Goal: Transaction & Acquisition: Book appointment/travel/reservation

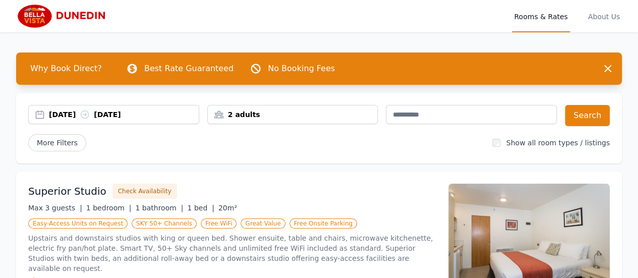
click at [129, 116] on div "[DATE] [DATE]" at bounding box center [124, 114] width 150 height 10
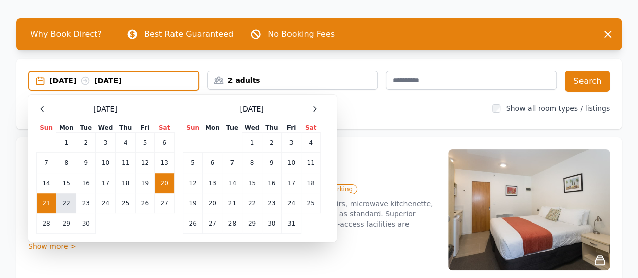
scroll to position [50, 0]
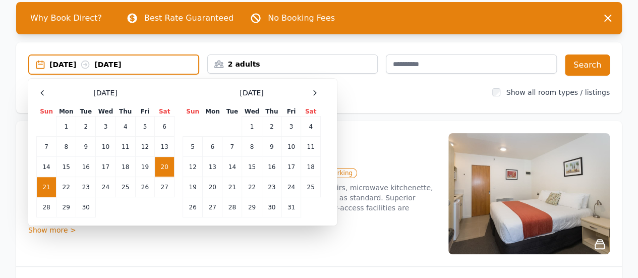
click at [94, 251] on div "Superior Studio Check Availability Max 3 guests | 1 bedroom | 1 bathroom | 1 be…" at bounding box center [232, 193] width 408 height 121
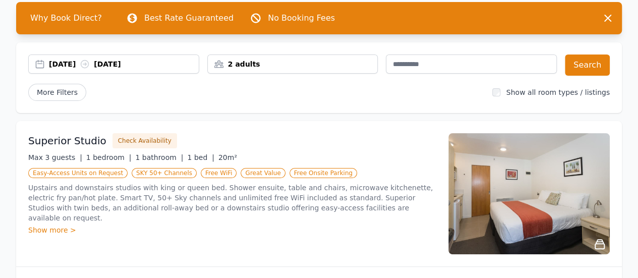
click at [323, 66] on div "2 adults" at bounding box center [293, 64] width 170 height 10
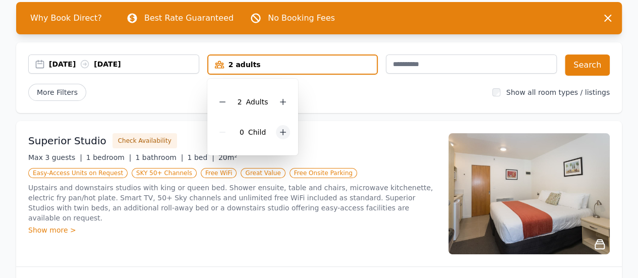
click at [283, 132] on icon at bounding box center [283, 132] width 8 height 8
click at [128, 66] on div "[DATE] [DATE]" at bounding box center [124, 64] width 150 height 10
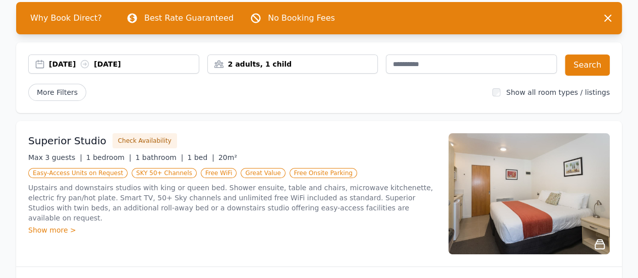
click at [120, 64] on div "[DATE] [DATE]" at bounding box center [124, 64] width 150 height 10
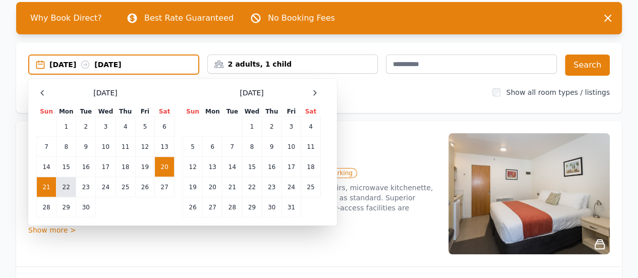
click at [72, 189] on td "22" at bounding box center [66, 187] width 20 height 20
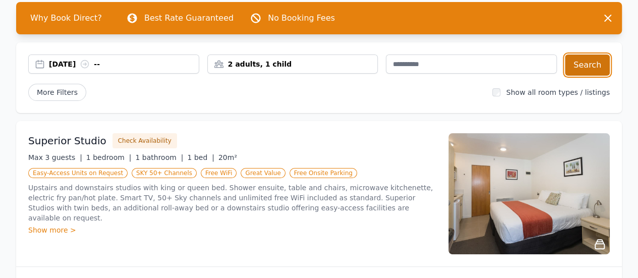
click at [579, 65] on button "Search" at bounding box center [587, 64] width 45 height 21
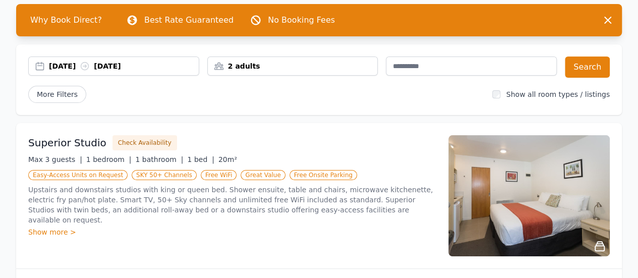
click at [107, 67] on div "[DATE] [DATE]" at bounding box center [124, 66] width 150 height 10
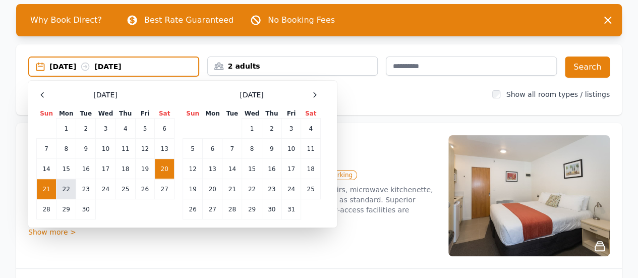
click at [63, 187] on td "22" at bounding box center [66, 189] width 20 height 20
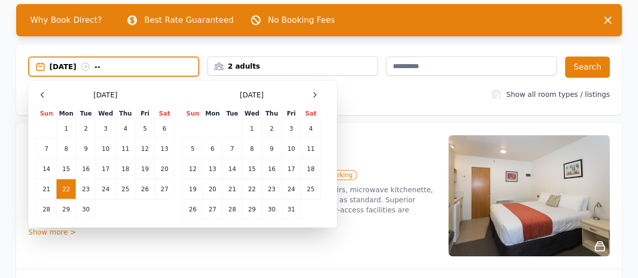
click at [66, 188] on td "22" at bounding box center [66, 189] width 20 height 20
click at [90, 189] on td "23" at bounding box center [86, 189] width 20 height 20
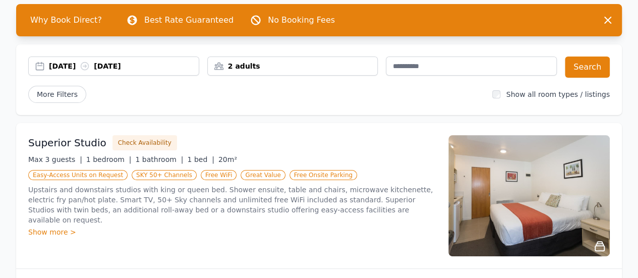
click at [111, 70] on div "22 Sep 2025 23 Sep 2025" at bounding box center [124, 66] width 150 height 10
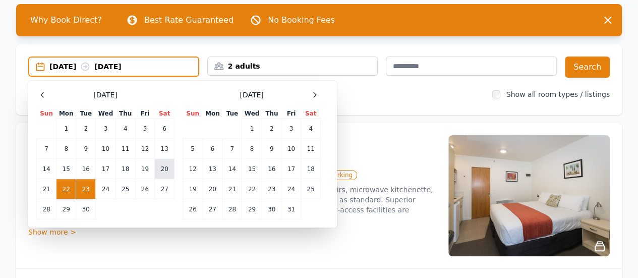
click at [163, 172] on td "20" at bounding box center [165, 169] width 20 height 20
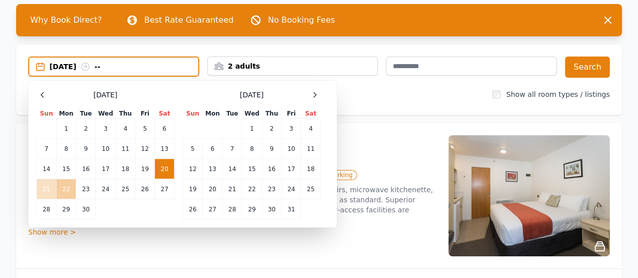
click at [69, 192] on td "22" at bounding box center [66, 189] width 20 height 20
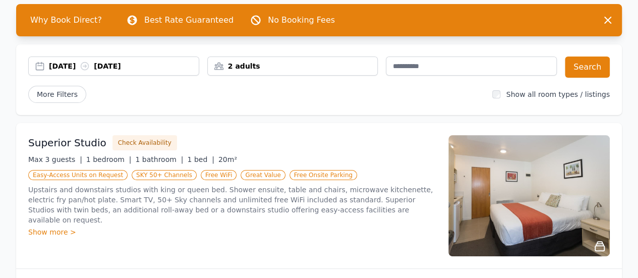
click at [267, 68] on div "2 adults" at bounding box center [293, 66] width 170 height 10
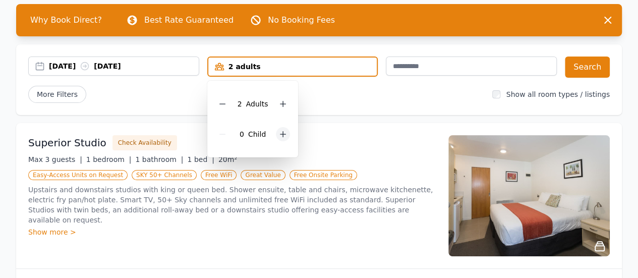
click at [279, 136] on icon at bounding box center [283, 134] width 8 height 8
click at [574, 72] on button "Search" at bounding box center [587, 66] width 45 height 21
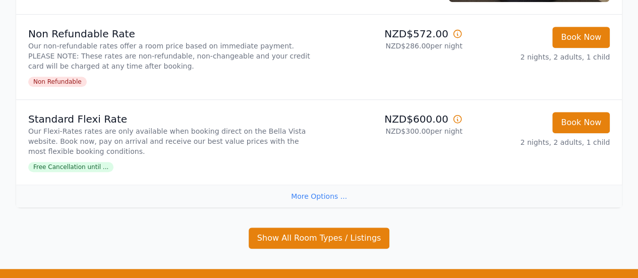
scroll to position [411, 0]
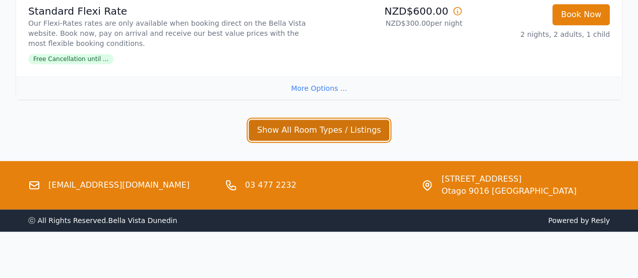
click at [359, 129] on button "Show All Room Types / Listings" at bounding box center [319, 130] width 141 height 21
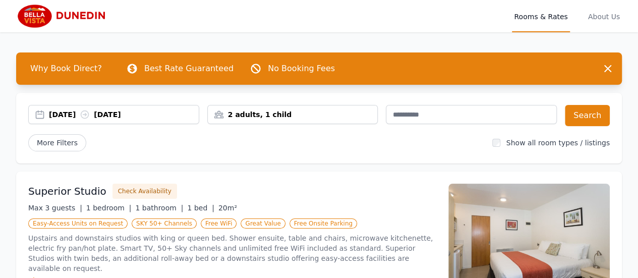
scroll to position [0, 0]
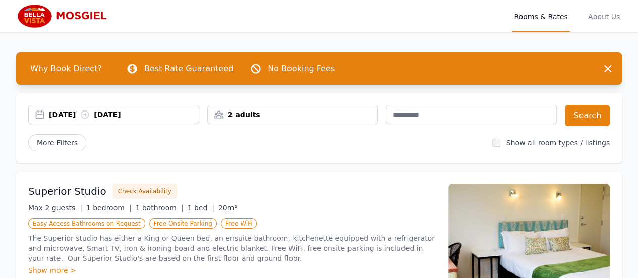
click at [180, 120] on div "[DATE] [DATE]" at bounding box center [113, 114] width 171 height 19
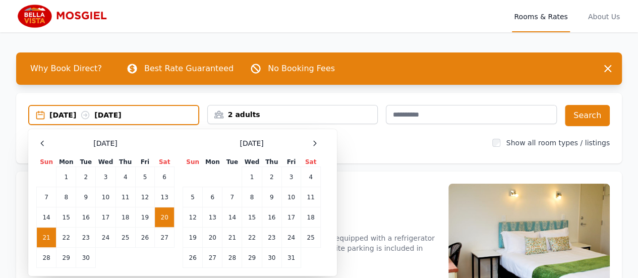
click at [164, 216] on td "20" at bounding box center [165, 217] width 20 height 20
click at [50, 239] on td "21" at bounding box center [47, 237] width 20 height 20
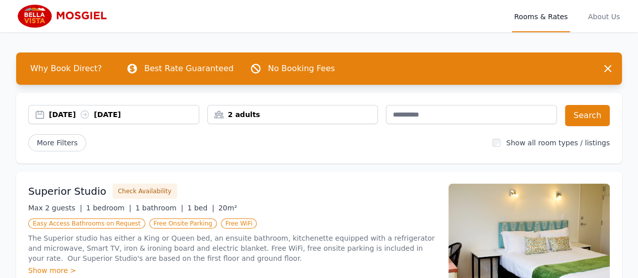
click at [158, 118] on div "[DATE] [DATE]" at bounding box center [124, 114] width 150 height 10
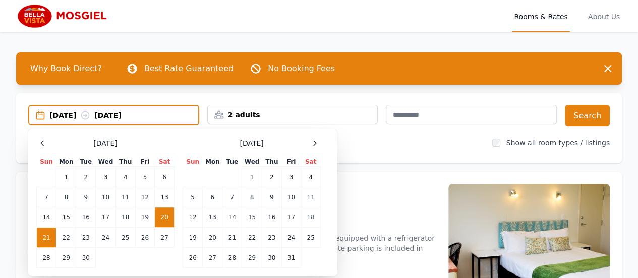
click at [167, 215] on td "20" at bounding box center [165, 217] width 20 height 20
click at [64, 239] on td "22" at bounding box center [66, 237] width 20 height 20
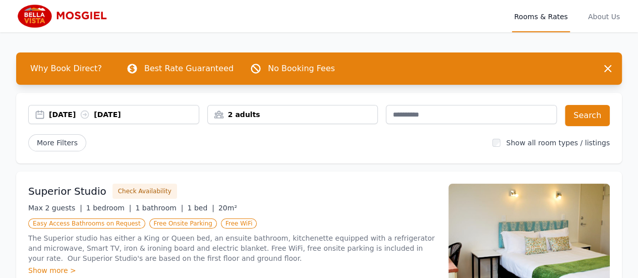
click at [258, 110] on div "2 adults" at bounding box center [293, 114] width 170 height 10
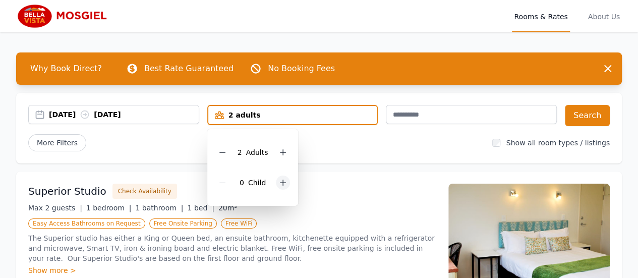
click at [286, 184] on icon at bounding box center [283, 183] width 8 height 8
click at [586, 118] on button "Search" at bounding box center [587, 115] width 45 height 21
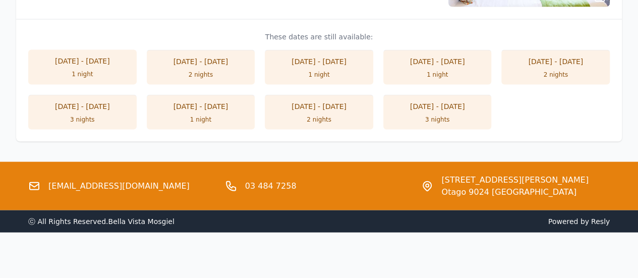
scroll to position [891, 0]
